Goal: Information Seeking & Learning: Learn about a topic

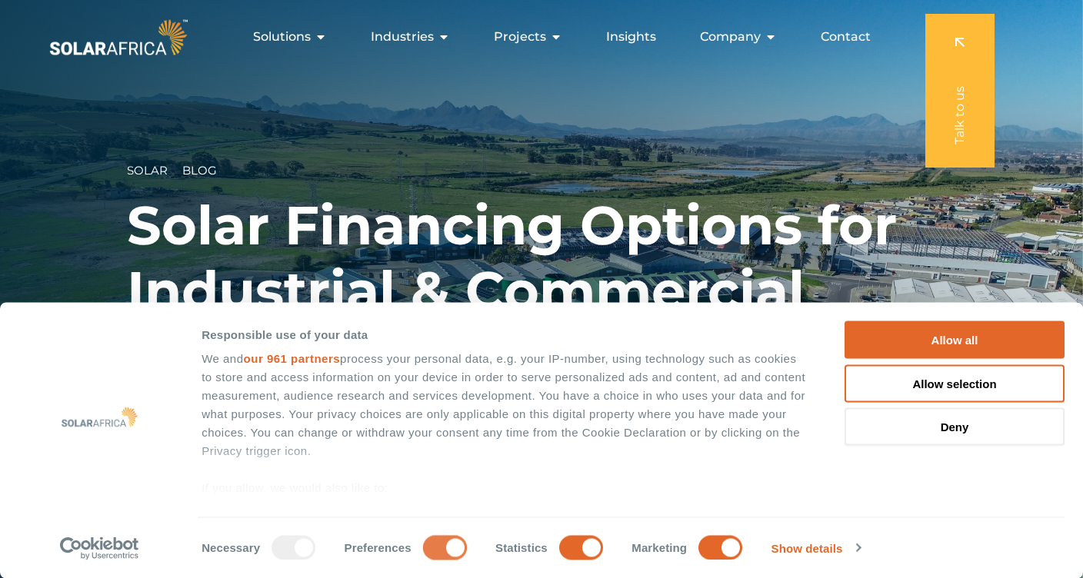
click at [431, 553] on input "Preferences" at bounding box center [445, 547] width 44 height 25
checkbox input "false"
click at [559, 551] on input "Statistics" at bounding box center [581, 547] width 44 height 25
checkbox input "false"
click at [702, 551] on input "Marketing" at bounding box center [720, 547] width 44 height 25
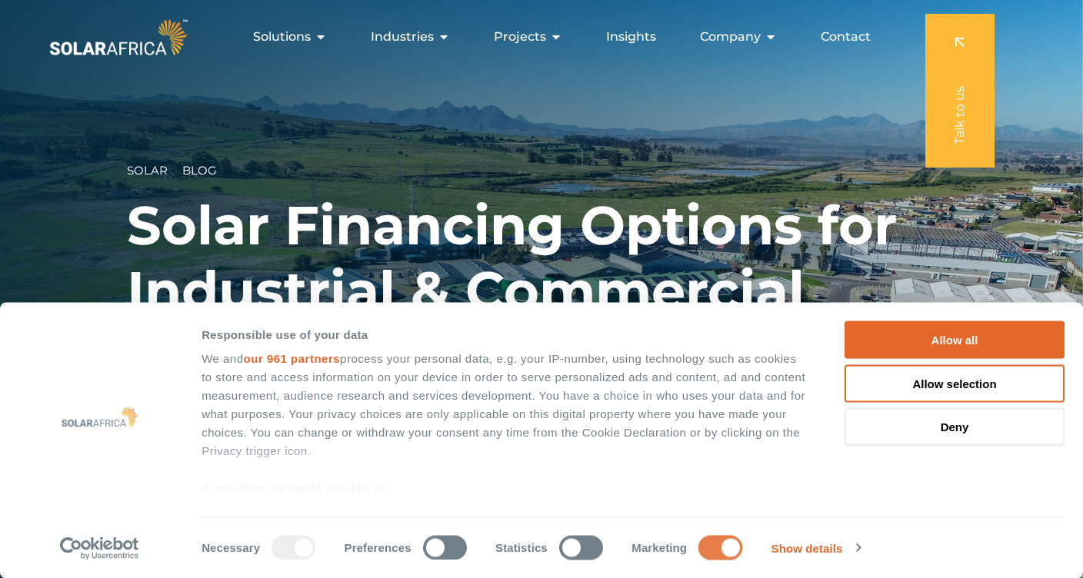
checkbox input "false"
click at [973, 388] on button "Allow selection" at bounding box center [954, 383] width 220 height 38
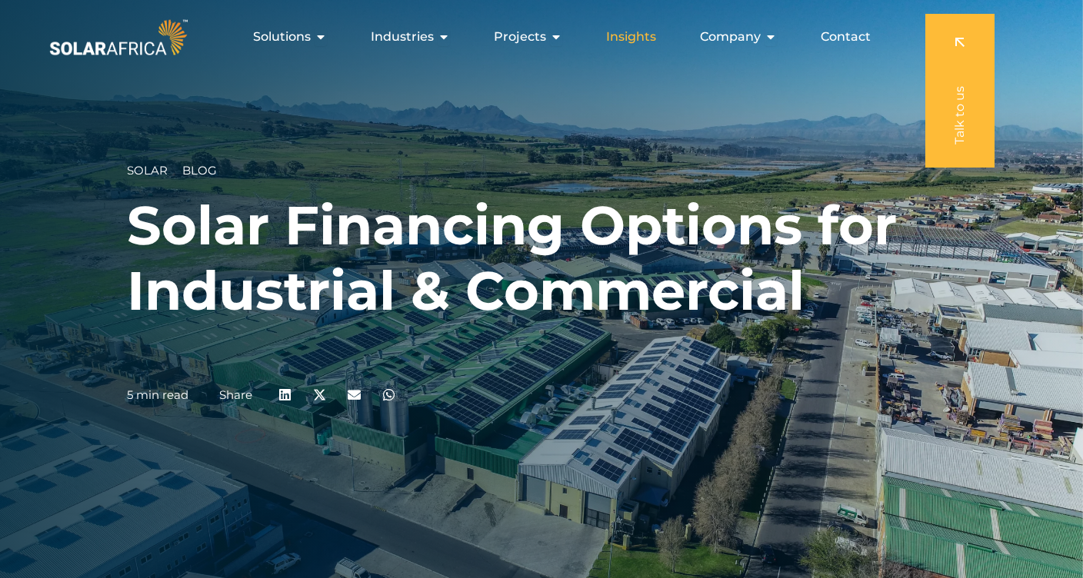
click at [637, 31] on span "Insights" at bounding box center [631, 37] width 50 height 18
